Goal: Information Seeking & Learning: Compare options

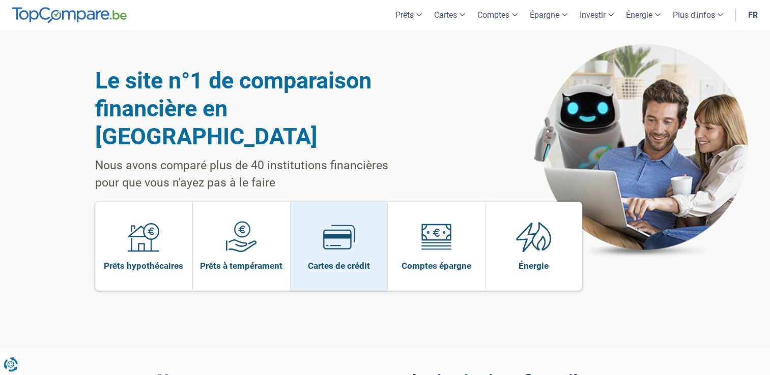
click at [338, 260] on span "Cartes de crédit" at bounding box center [339, 265] width 62 height 11
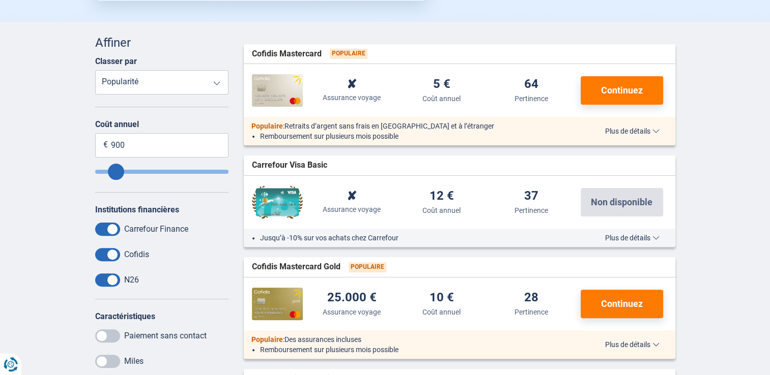
scroll to position [458, 0]
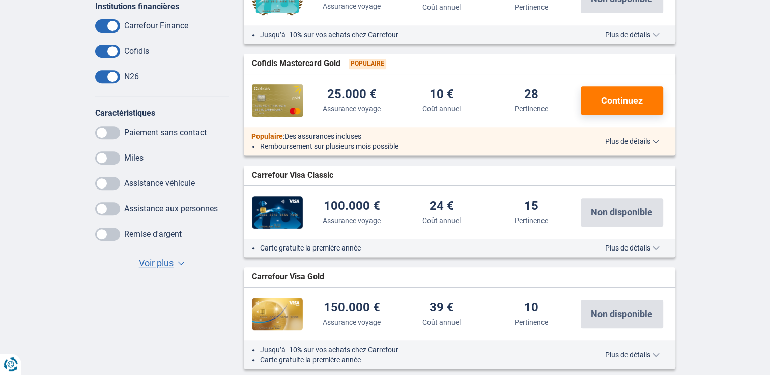
click at [151, 257] on span "Voir plus" at bounding box center [156, 263] width 35 height 13
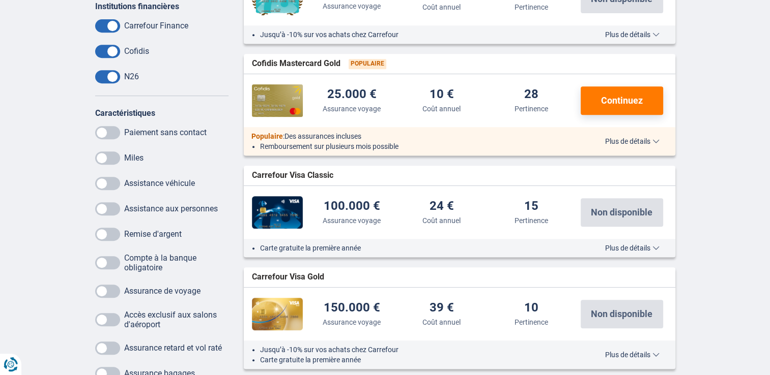
click at [114, 128] on span at bounding box center [107, 132] width 25 height 13
click at [0, 0] on input "checkbox" at bounding box center [0, 0] width 0 height 0
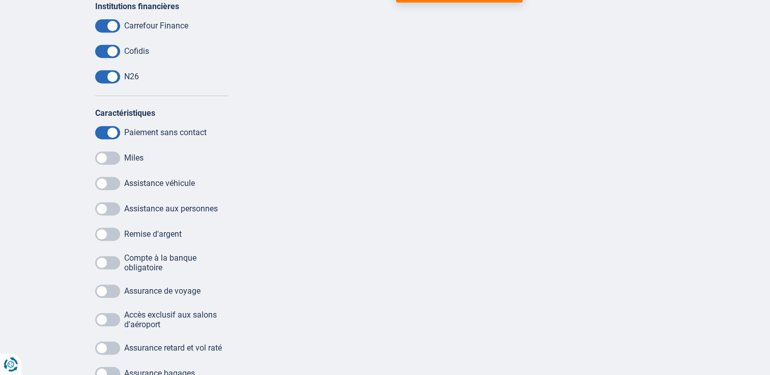
click at [109, 153] on span at bounding box center [107, 158] width 25 height 13
click at [0, 0] on input "checkbox" at bounding box center [0, 0] width 0 height 0
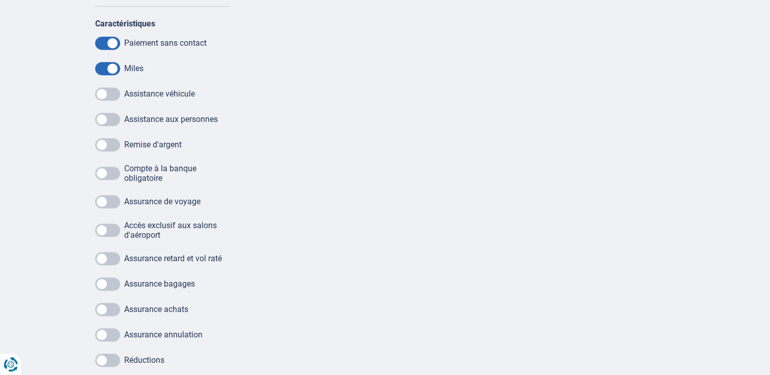
scroll to position [560, 0]
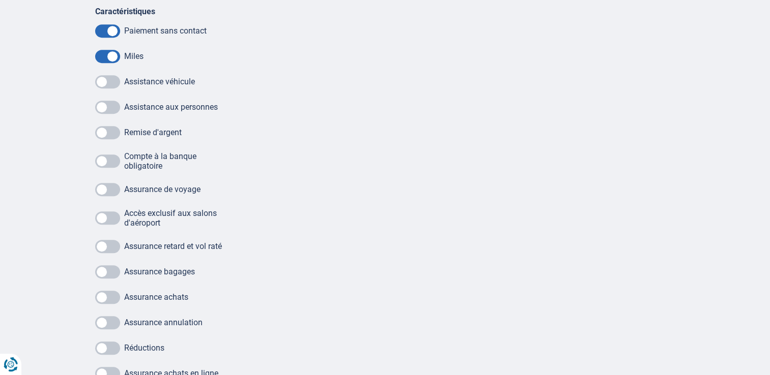
click at [103, 189] on span at bounding box center [107, 189] width 25 height 13
click at [0, 0] on input "checkbox" at bounding box center [0, 0] width 0 height 0
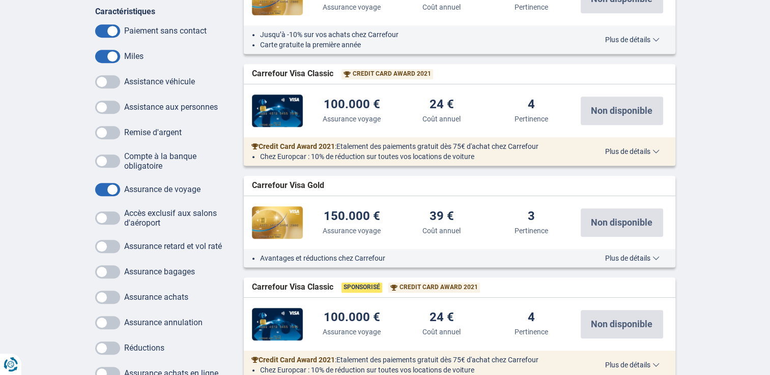
click at [103, 218] on span at bounding box center [107, 218] width 25 height 13
click at [0, 0] on input "checkbox" at bounding box center [0, 0] width 0 height 0
click at [100, 270] on span at bounding box center [107, 272] width 25 height 13
click at [0, 0] on input "checkbox" at bounding box center [0, 0] width 0 height 0
click at [106, 296] on span at bounding box center [107, 297] width 25 height 13
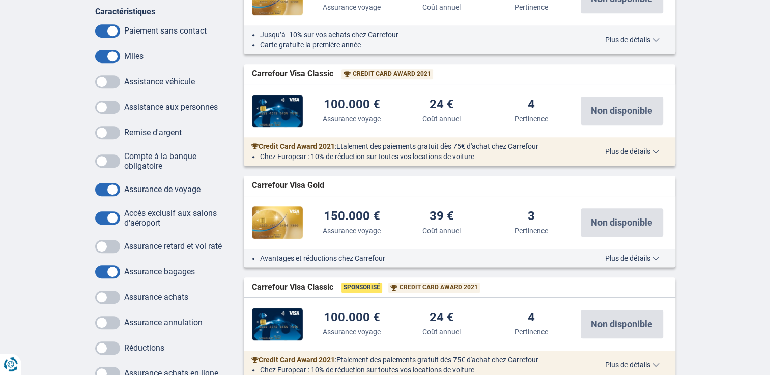
click at [0, 0] on input "checkbox" at bounding box center [0, 0] width 0 height 0
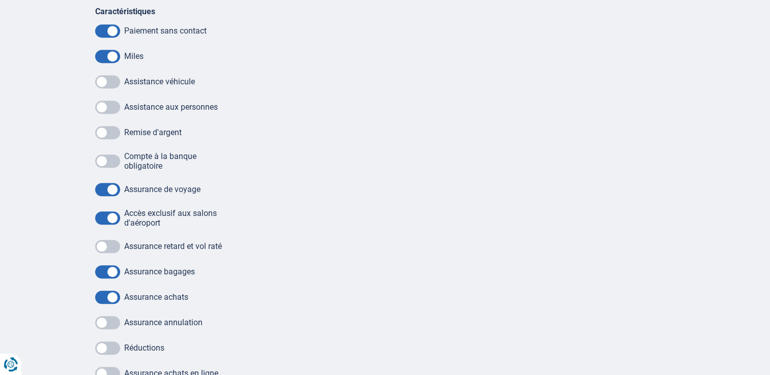
click at [111, 330] on div "Compte à la banque obligatoire Assurance de voyage Accès exclusif aux salons d'…" at bounding box center [162, 343] width 134 height 382
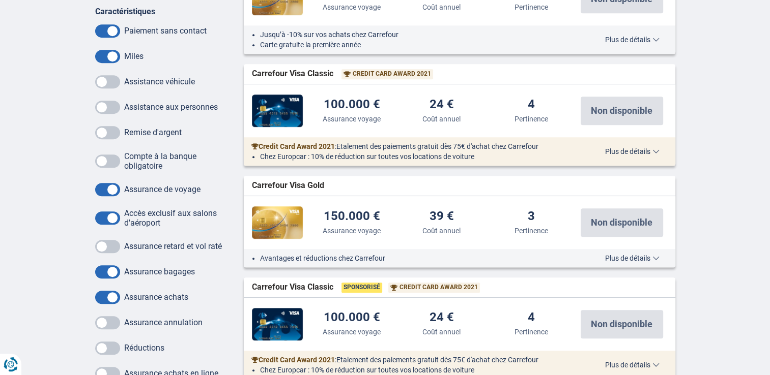
click at [107, 327] on span at bounding box center [107, 322] width 25 height 13
click at [0, 0] on input "checkbox" at bounding box center [0, 0] width 0 height 0
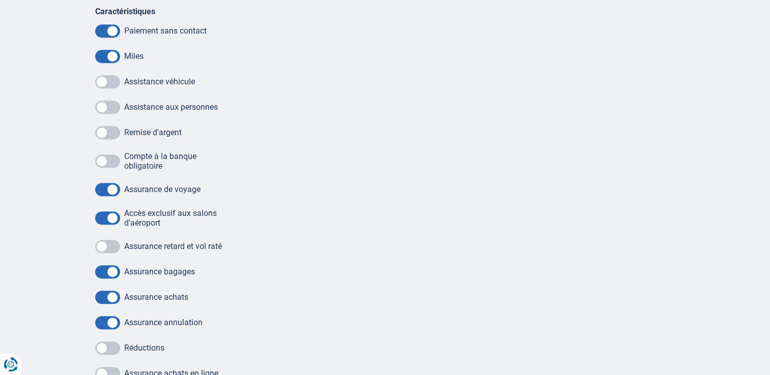
click at [106, 352] on span at bounding box center [107, 348] width 25 height 13
click at [0, 0] on input "checkbox" at bounding box center [0, 0] width 0 height 0
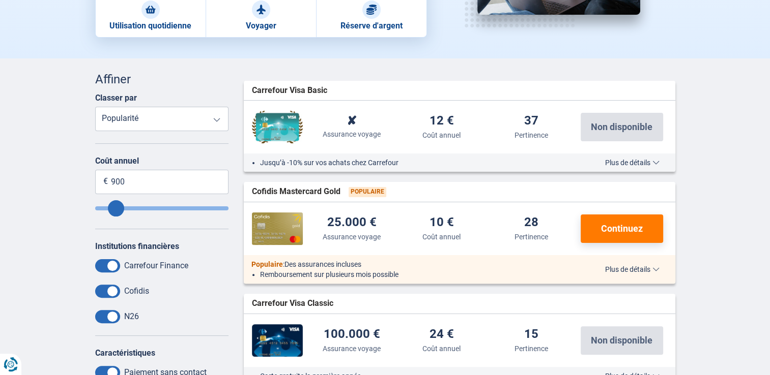
scroll to position [254, 0]
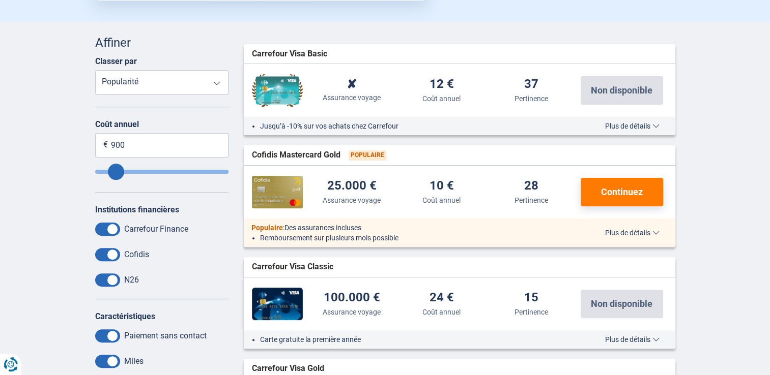
click at [121, 274] on div "N26" at bounding box center [162, 280] width 134 height 13
click at [107, 277] on span at bounding box center [107, 280] width 25 height 13
click at [0, 0] on input "checkbox" at bounding box center [0, 0] width 0 height 0
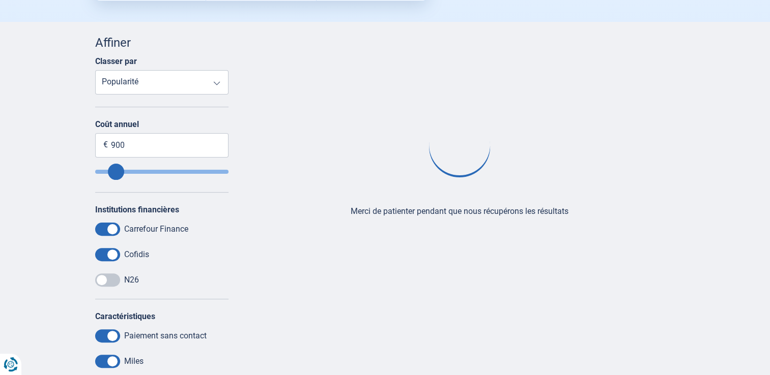
click at [111, 251] on span at bounding box center [107, 254] width 25 height 13
click at [0, 0] on input "checkbox" at bounding box center [0, 0] width 0 height 0
click at [114, 223] on span at bounding box center [107, 229] width 25 height 13
click at [0, 0] on input "checkbox" at bounding box center [0, 0] width 0 height 0
click at [107, 334] on span at bounding box center [107, 336] width 25 height 13
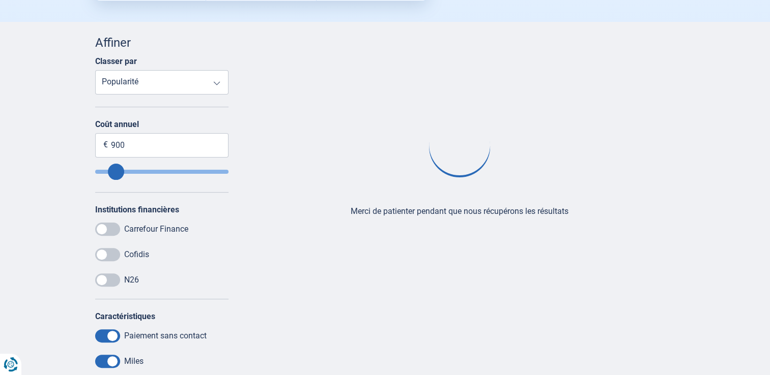
click at [0, 0] on input "checkbox" at bounding box center [0, 0] width 0 height 0
click at [108, 355] on span at bounding box center [107, 361] width 25 height 13
click at [0, 0] on input "checkbox" at bounding box center [0, 0] width 0 height 0
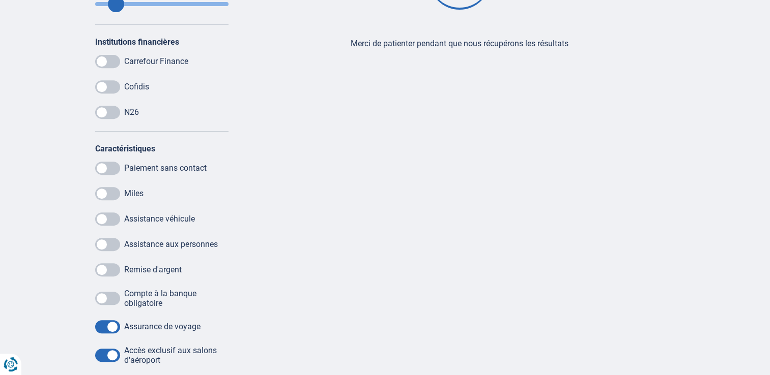
scroll to position [458, 0]
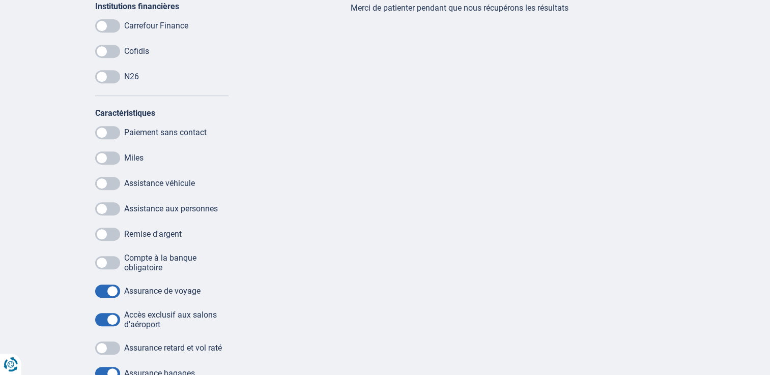
click at [112, 293] on span at bounding box center [107, 291] width 25 height 13
click at [0, 0] on input "checkbox" at bounding box center [0, 0] width 0 height 0
click at [112, 323] on span at bounding box center [107, 319] width 25 height 13
click at [0, 0] on input "checkbox" at bounding box center [0, 0] width 0 height 0
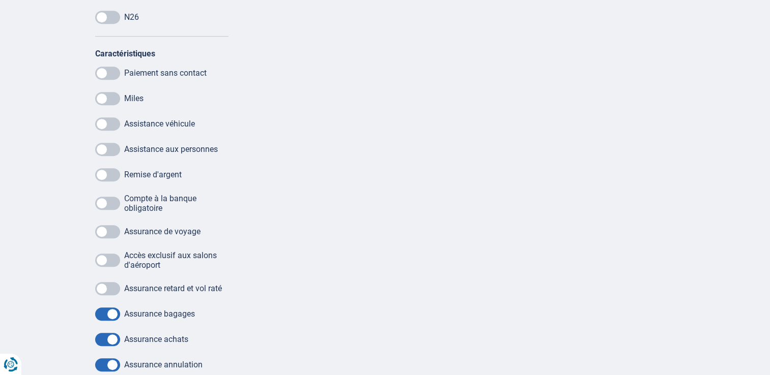
scroll to position [560, 0]
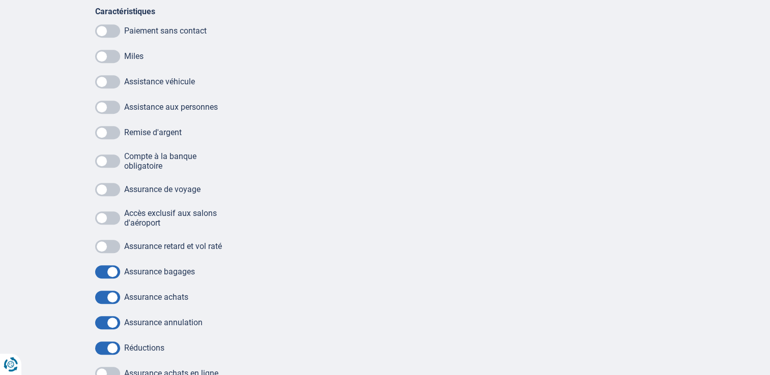
click at [112, 274] on span at bounding box center [107, 272] width 25 height 13
click at [0, 0] on input "checkbox" at bounding box center [0, 0] width 0 height 0
click at [111, 296] on span at bounding box center [107, 297] width 25 height 13
click at [0, 0] on input "checkbox" at bounding box center [0, 0] width 0 height 0
click at [108, 318] on span at bounding box center [107, 322] width 25 height 13
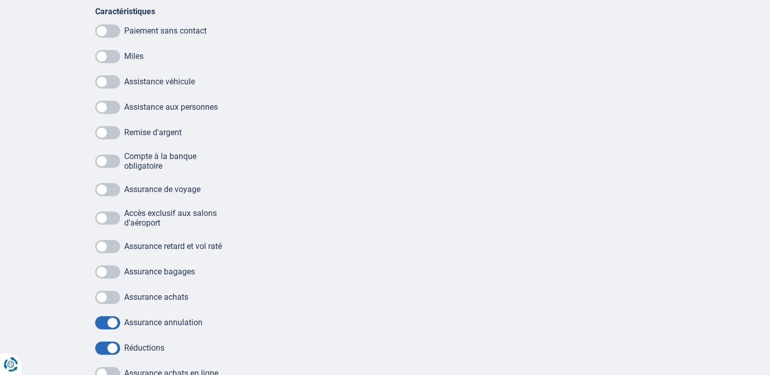
click at [0, 0] on input "checkbox" at bounding box center [0, 0] width 0 height 0
click at [105, 346] on span at bounding box center [107, 348] width 25 height 13
click at [0, 0] on input "checkbox" at bounding box center [0, 0] width 0 height 0
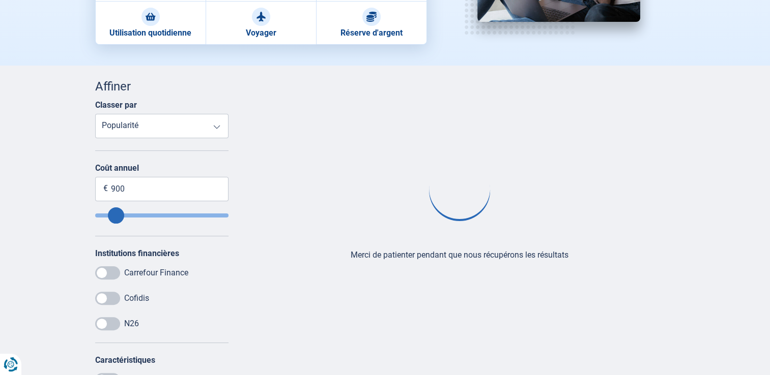
scroll to position [254, 0]
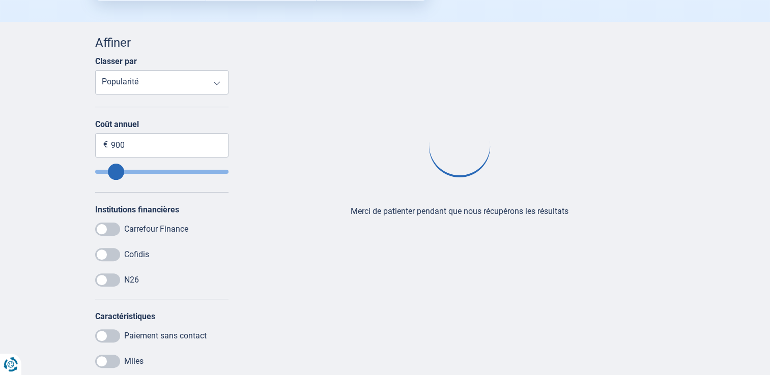
click at [111, 231] on span at bounding box center [107, 229] width 25 height 13
click at [0, 0] on input "checkbox" at bounding box center [0, 0] width 0 height 0
click at [110, 251] on span at bounding box center [107, 254] width 25 height 13
click at [0, 0] on input "checkbox" at bounding box center [0, 0] width 0 height 0
click at [103, 278] on span at bounding box center [107, 280] width 25 height 13
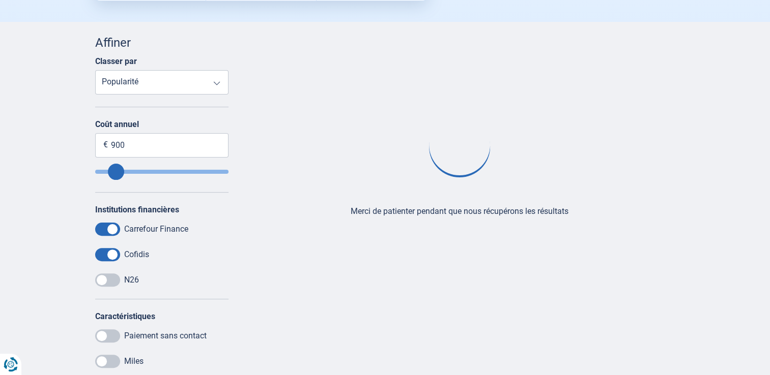
click at [0, 0] on input "checkbox" at bounding box center [0, 0] width 0 height 0
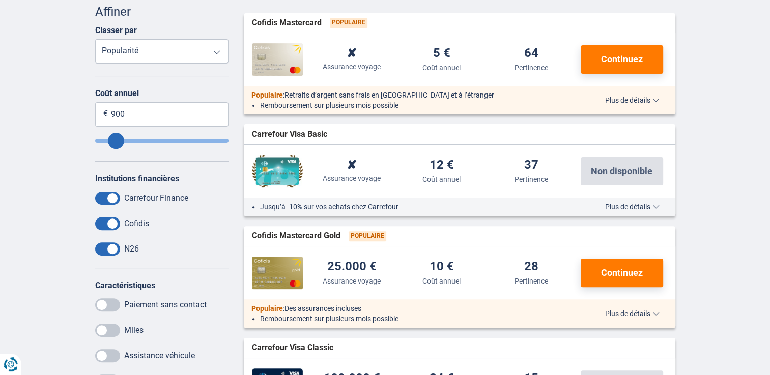
scroll to position [51, 0]
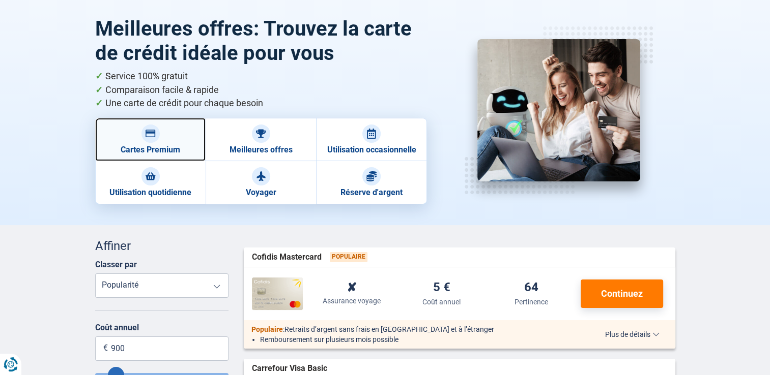
click at [165, 150] on link "Cartes Premium" at bounding box center [150, 139] width 110 height 43
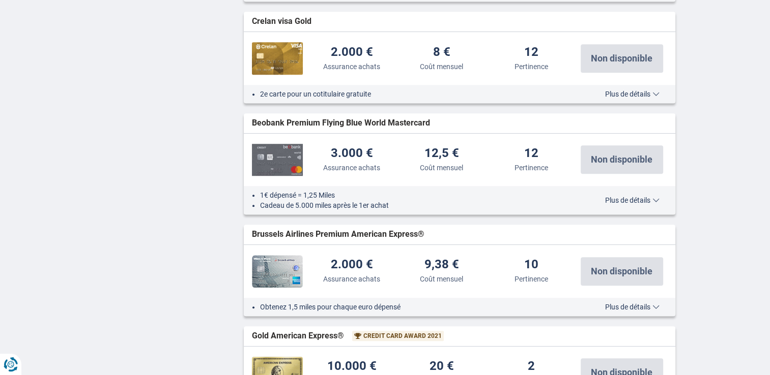
scroll to position [712, 0]
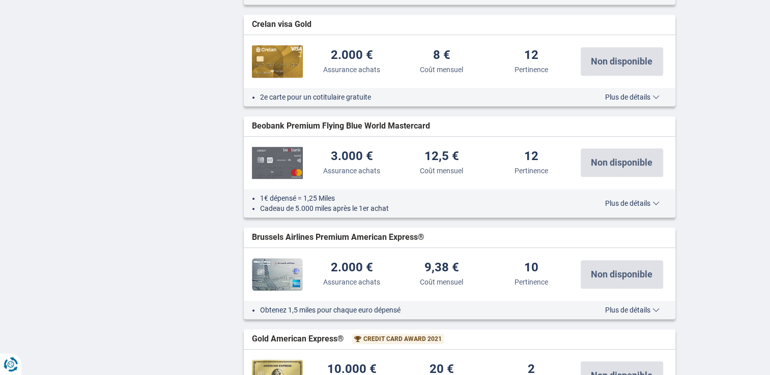
click at [610, 200] on span "Plus de détails" at bounding box center [632, 203] width 54 height 7
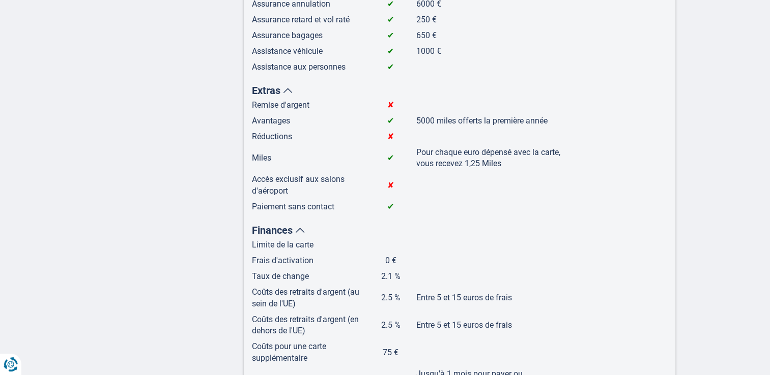
scroll to position [1068, 0]
